Goal: Task Accomplishment & Management: Manage account settings

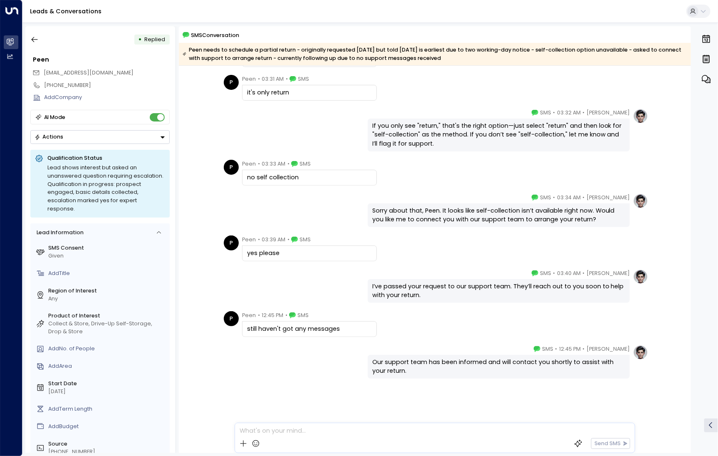
scroll to position [475, 0]
click at [39, 40] on button "button" at bounding box center [34, 39] width 15 height 15
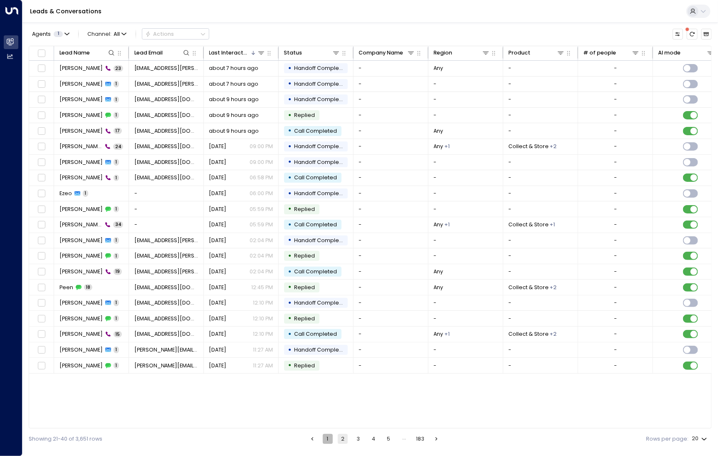
click at [329, 436] on button "1" at bounding box center [328, 439] width 10 height 10
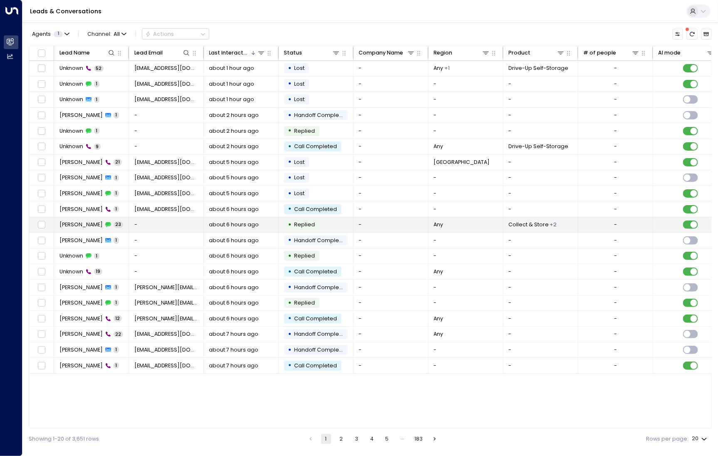
click at [84, 225] on span "[PERSON_NAME]" at bounding box center [80, 224] width 43 height 7
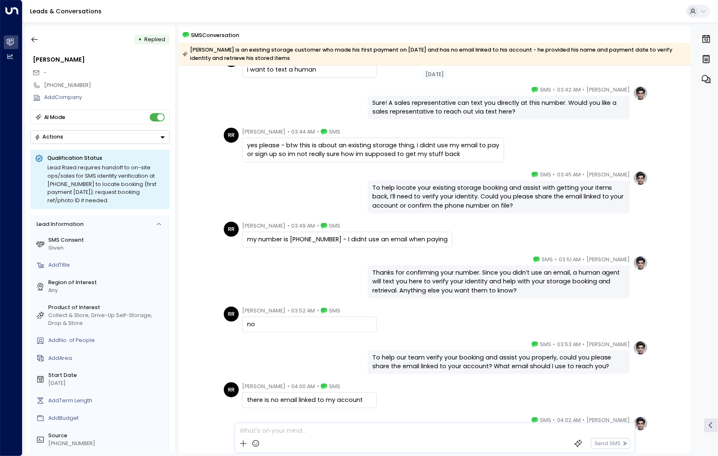
scroll to position [553, 0]
click at [503, 264] on div "[PERSON_NAME] • 03:51 AM • SMS Thanks for confirming your number. Since you did…" at bounding box center [499, 276] width 262 height 43
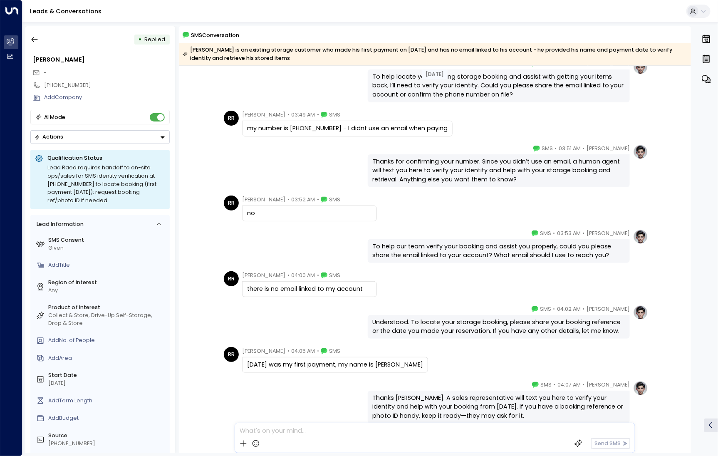
scroll to position [707, 0]
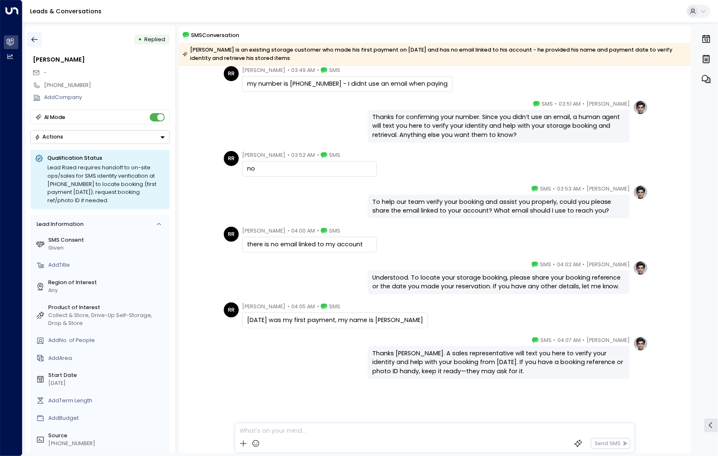
click at [33, 36] on icon "button" at bounding box center [34, 39] width 8 height 8
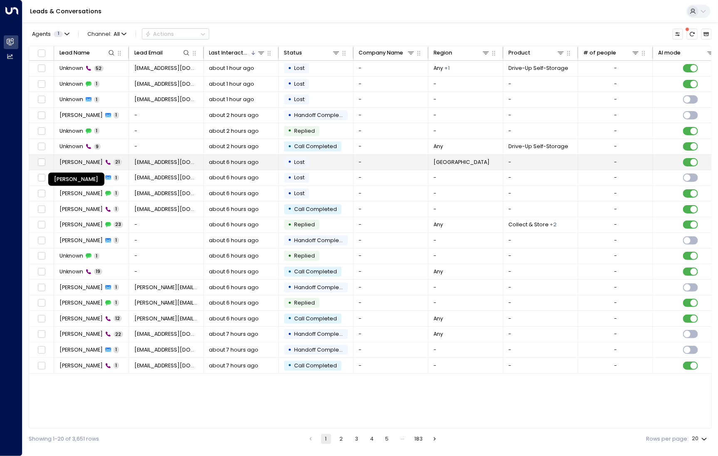
click at [81, 158] on span "[PERSON_NAME]" at bounding box center [80, 161] width 43 height 7
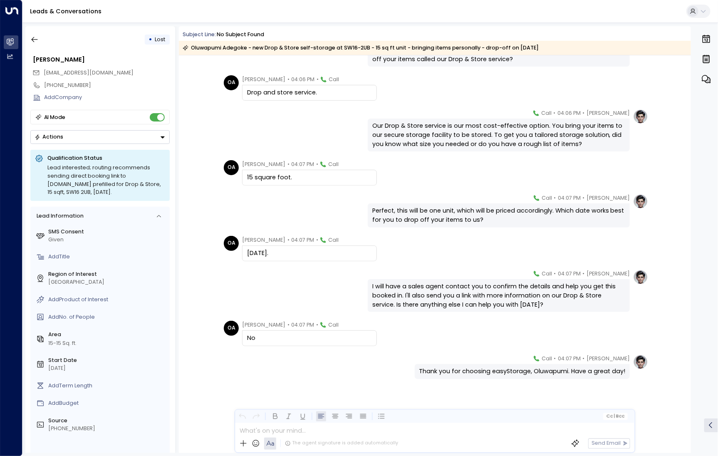
scroll to position [512, 0]
click at [30, 37] on button "button" at bounding box center [34, 39] width 15 height 15
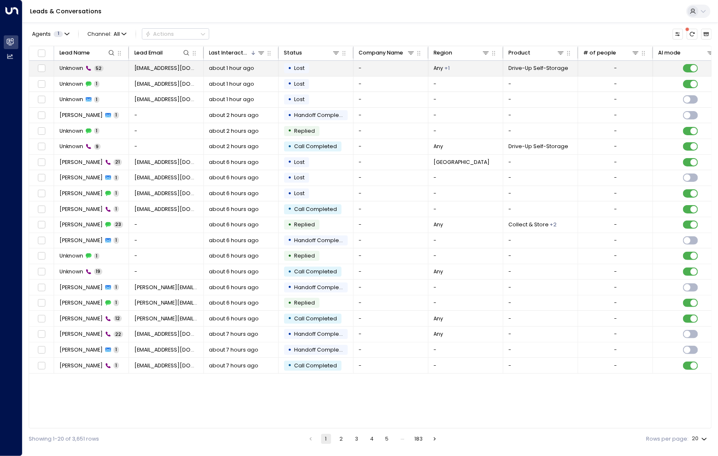
click at [84, 64] on div "Unknown 52" at bounding box center [81, 67] width 44 height 7
